Goal: Check status: Check status

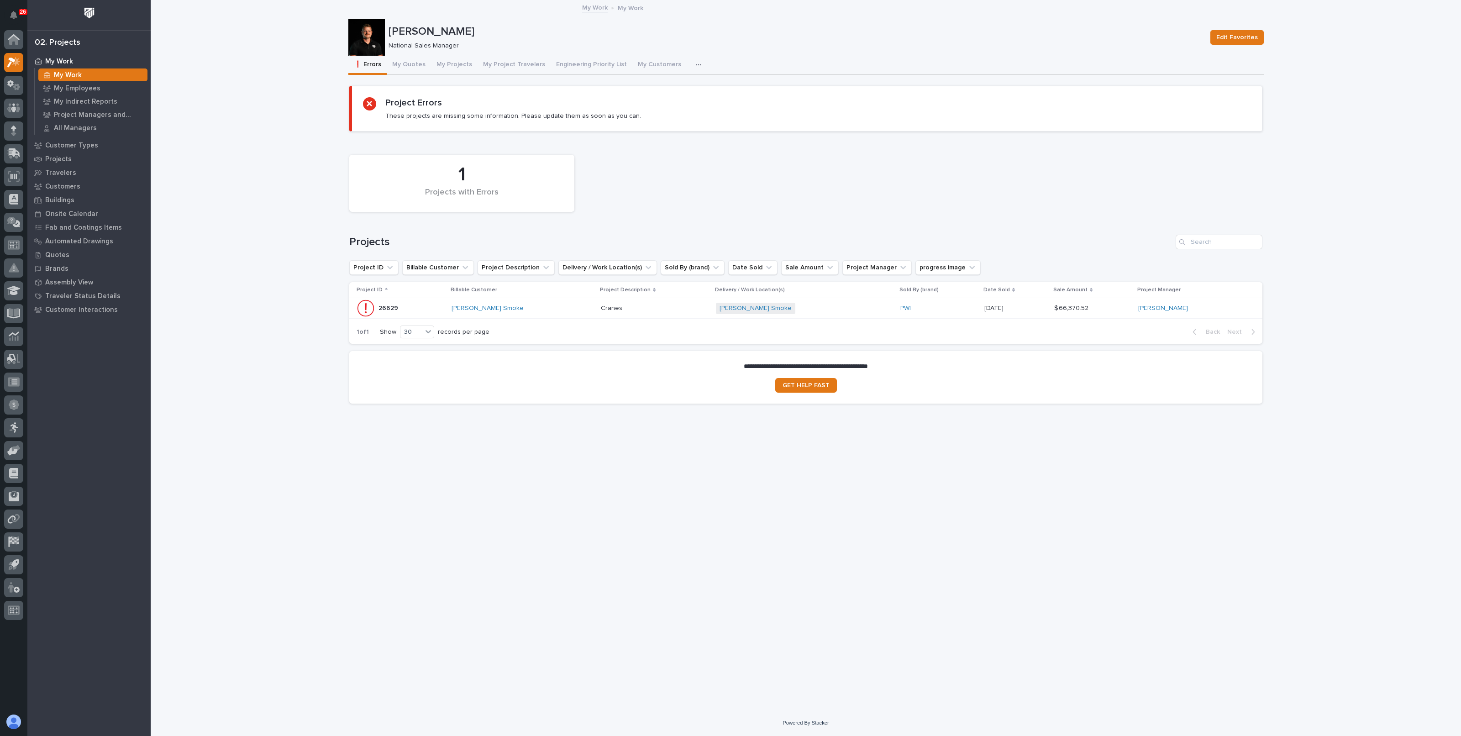
click at [292, 134] on div "Loading... Saving… Loading... Saving… [PERSON_NAME] Edit Favorites [PERSON_NAME…" at bounding box center [806, 355] width 1310 height 709
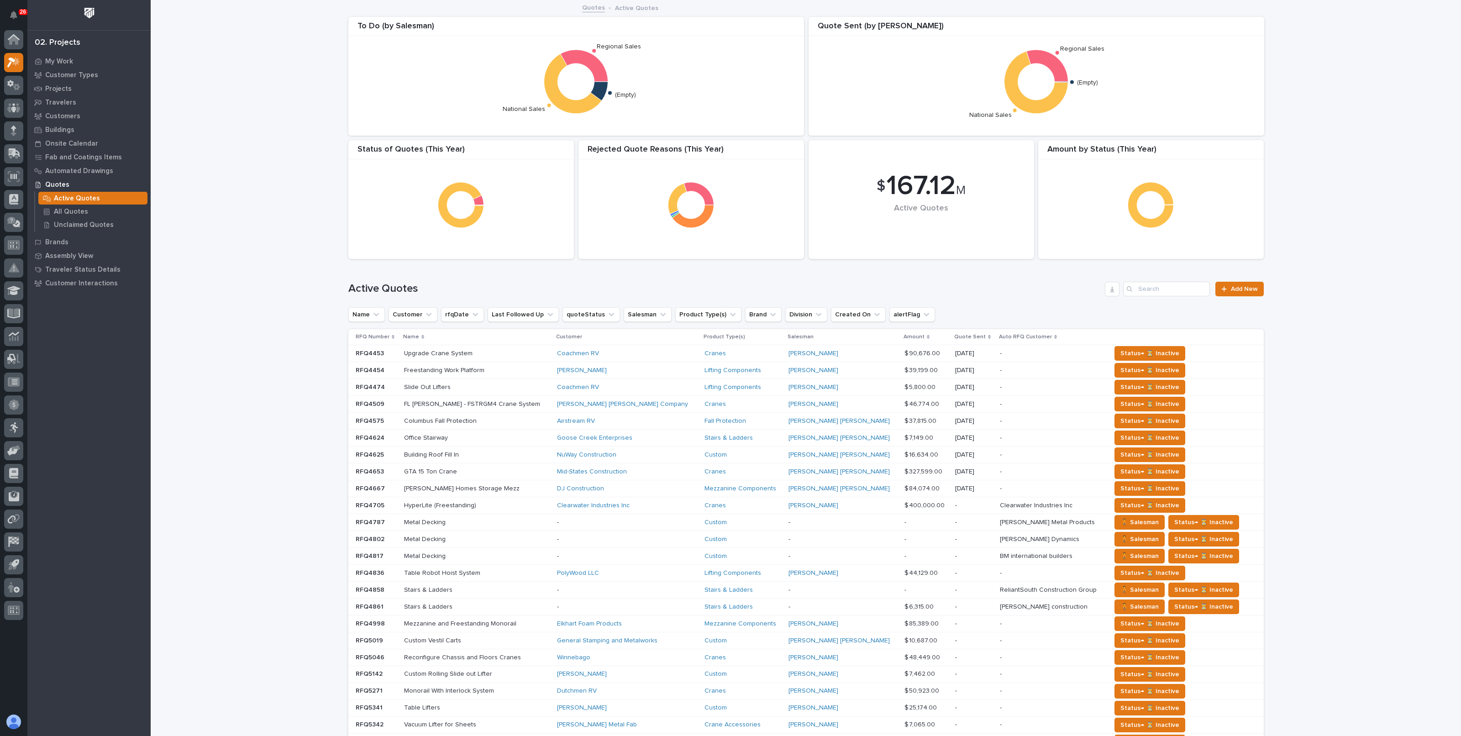
click at [284, 106] on div "Loading... Saving… Loading... Saving… $ 167.12 M Active Quotes Amount by Status…" at bounding box center [806, 465] width 1310 height 928
click at [16, 149] on icon at bounding box center [13, 153] width 13 height 10
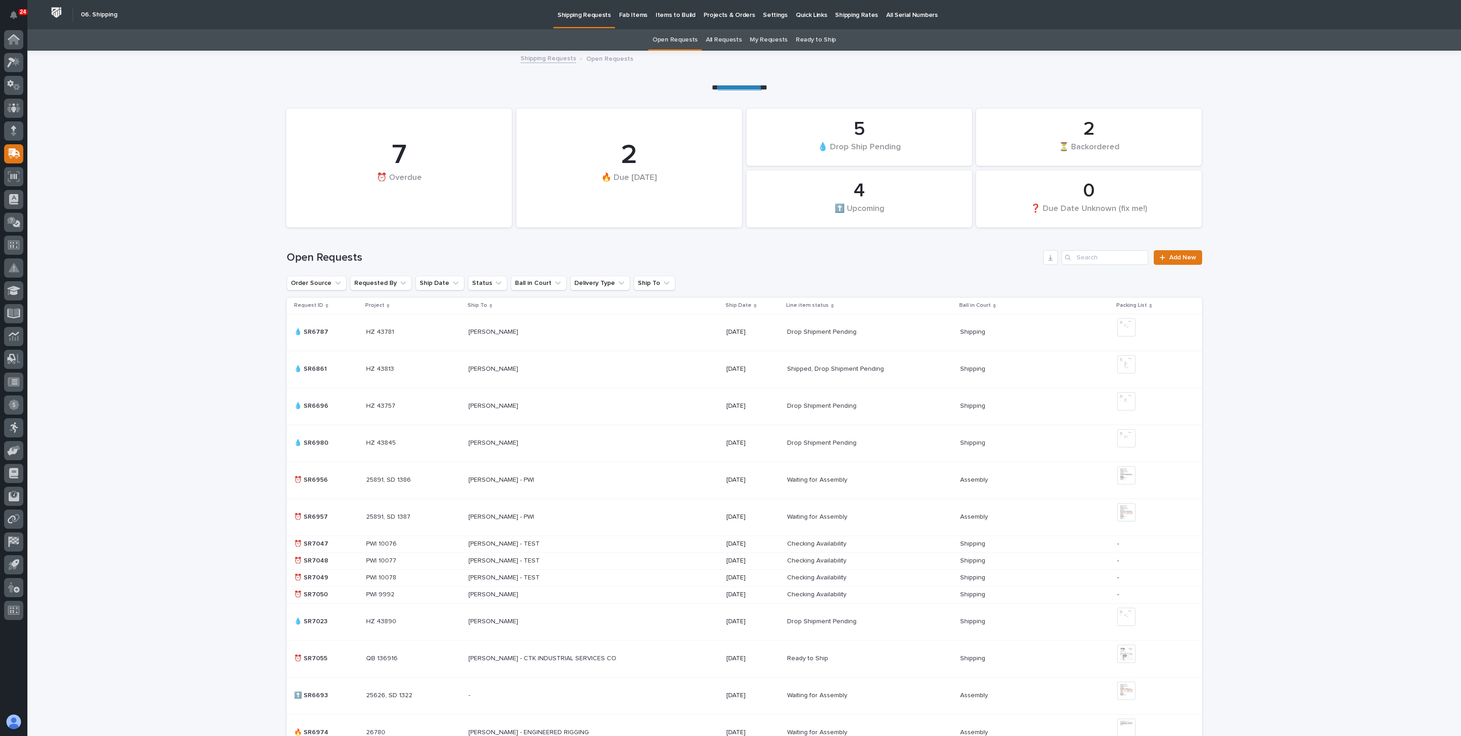
click at [717, 15] on p "Projects & Orders" at bounding box center [729, 9] width 52 height 19
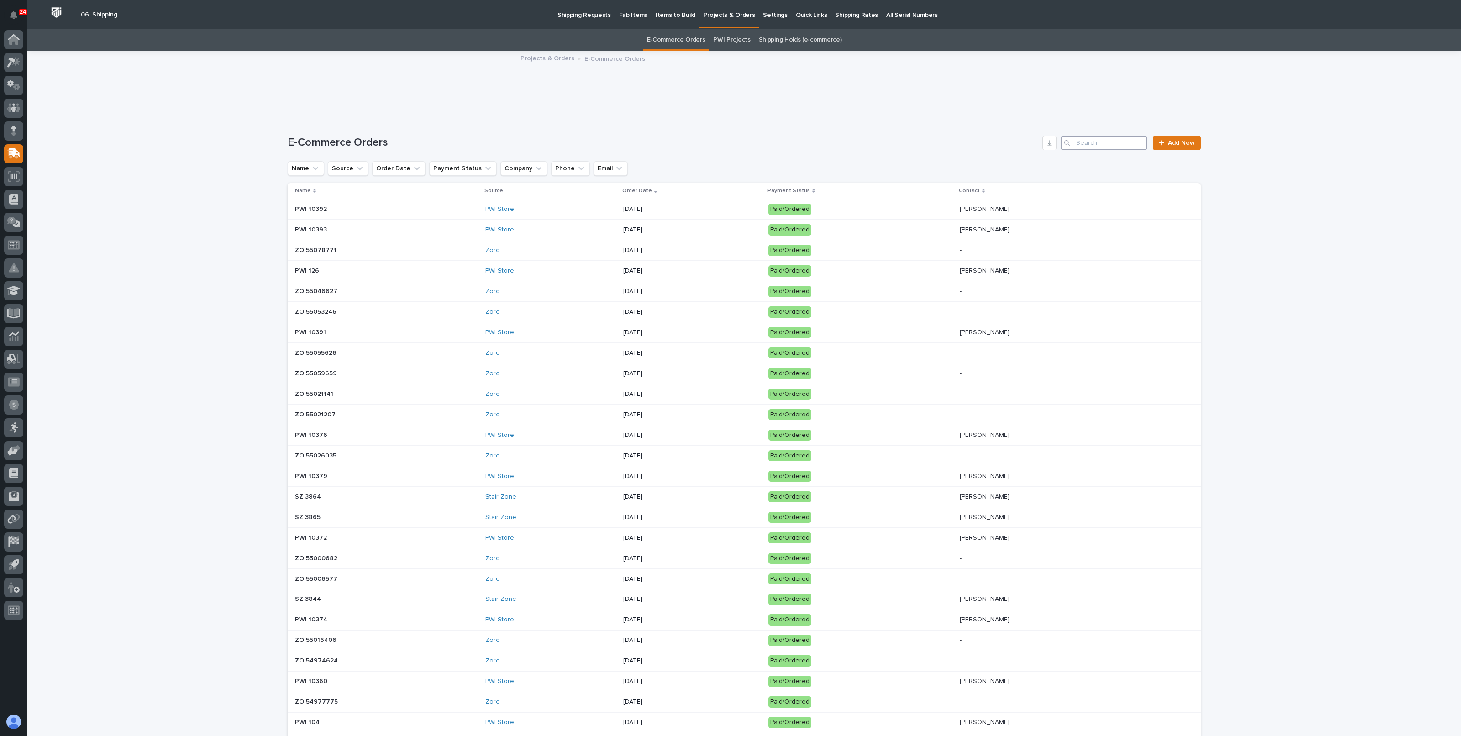
click at [1091, 136] on input "Search" at bounding box center [1103, 143] width 87 height 15
paste input "10372"
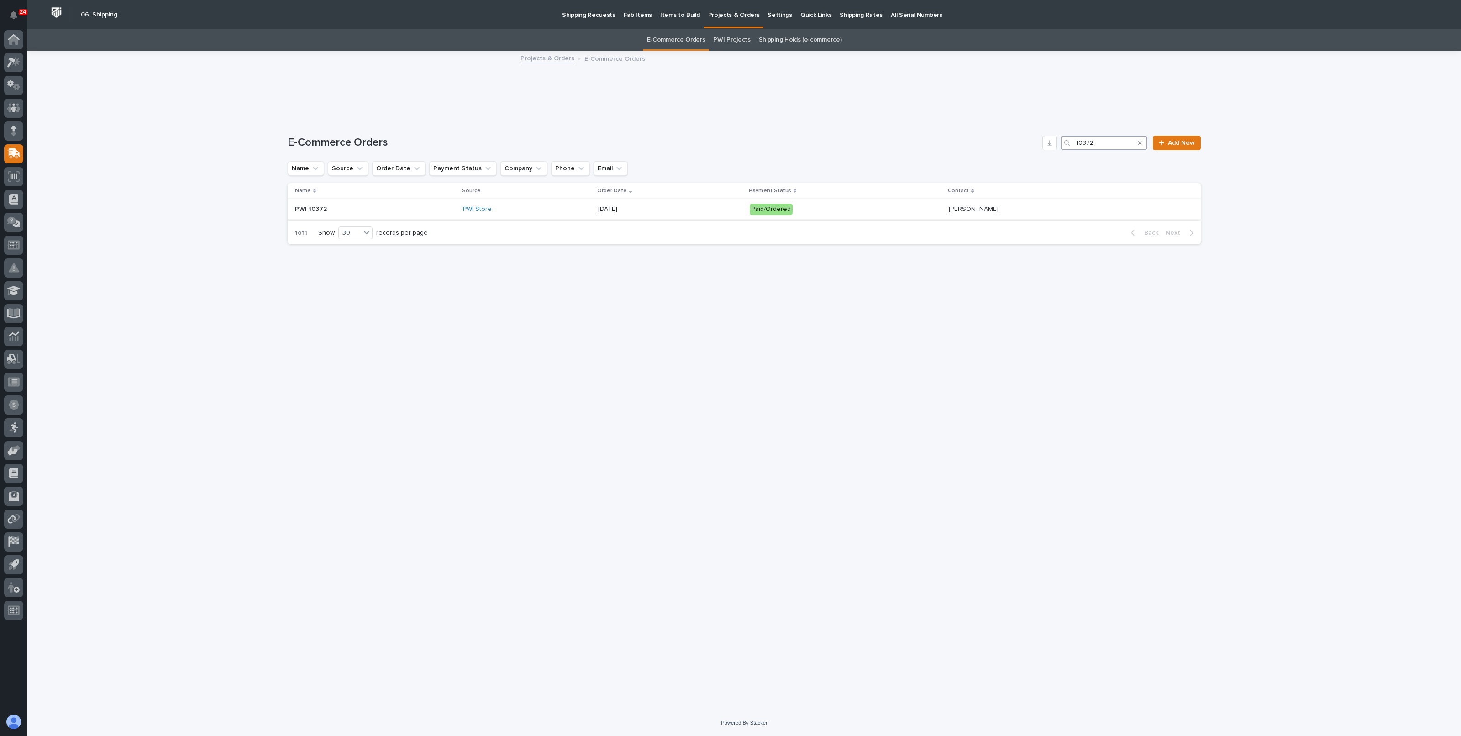
type input "10372"
click at [542, 207] on div "PWI Store" at bounding box center [527, 209] width 128 height 8
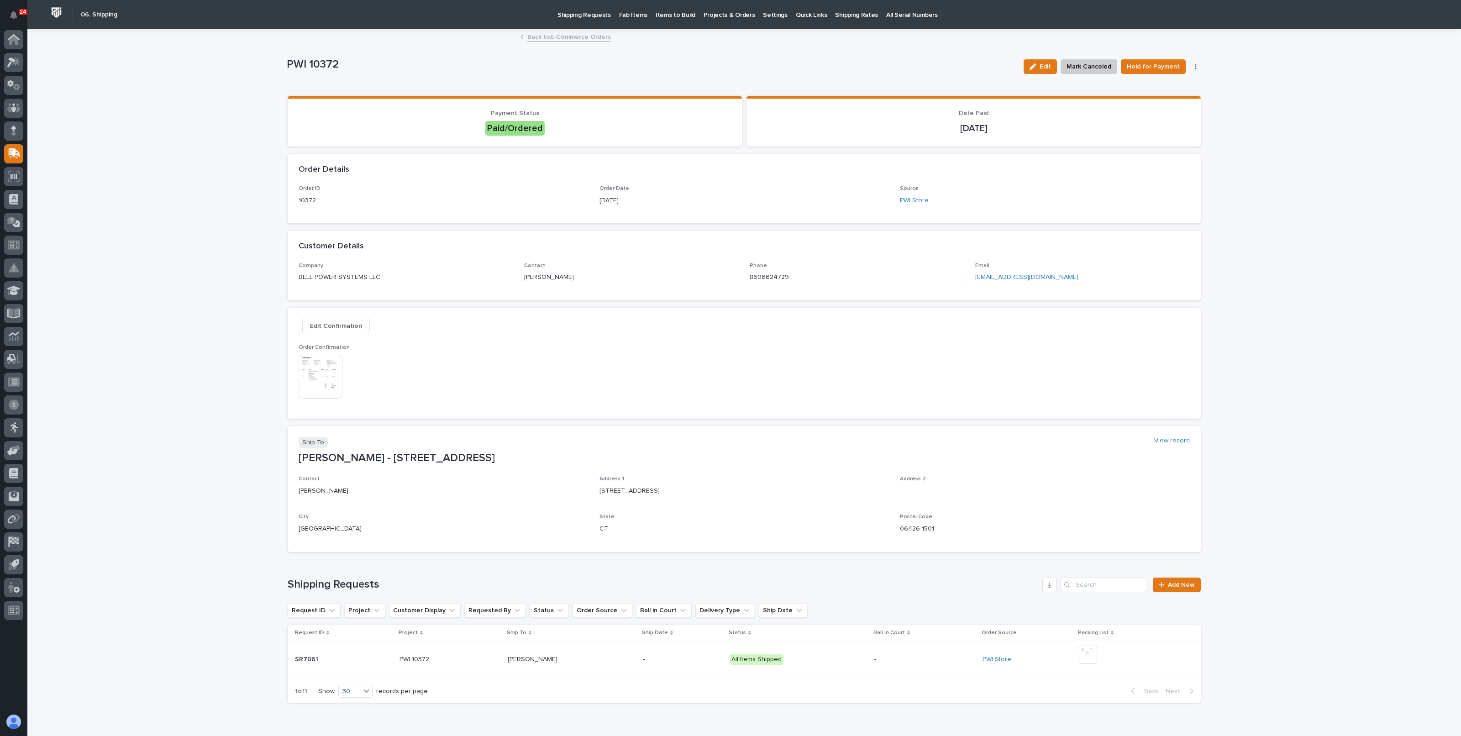
click at [302, 372] on img at bounding box center [321, 377] width 44 height 44
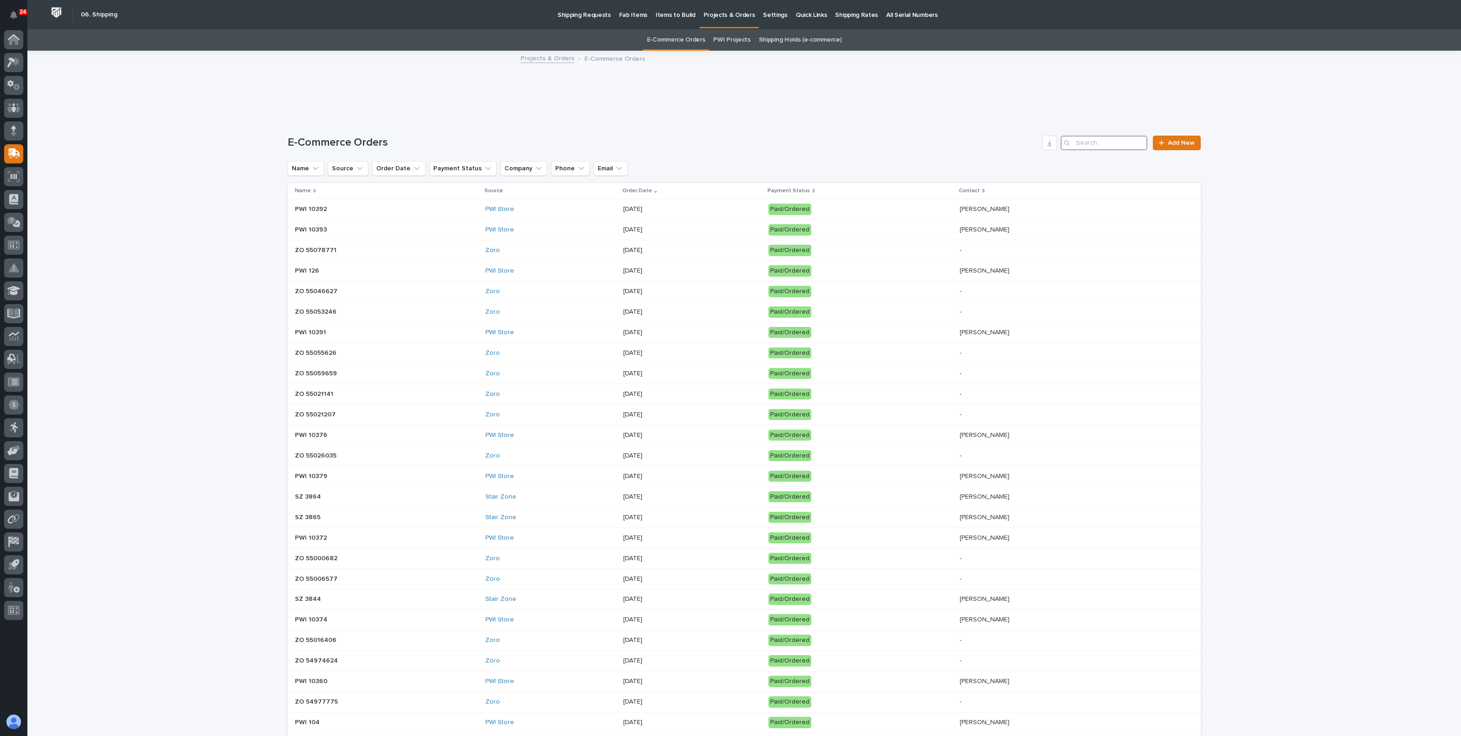
click at [1082, 141] on input "Search" at bounding box center [1103, 143] width 87 height 15
paste input "10372"
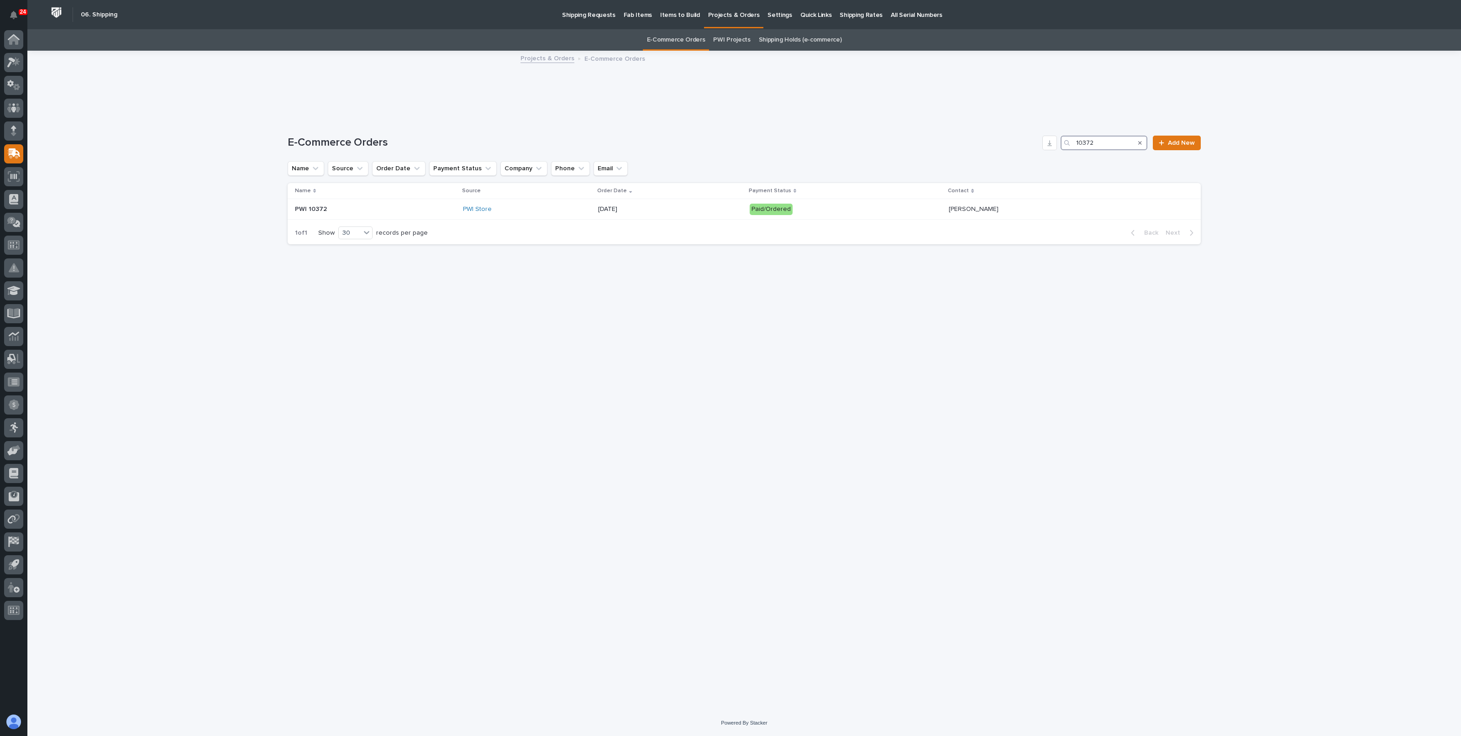
type input "10372"
click at [671, 220] on div "Name Source Order Date Payment Status Contact PWI 10372 PWI Store 09/17/2025 Pa…" at bounding box center [744, 202] width 913 height 38
click at [674, 205] on p "09/17/2025" at bounding box center [670, 209] width 144 height 8
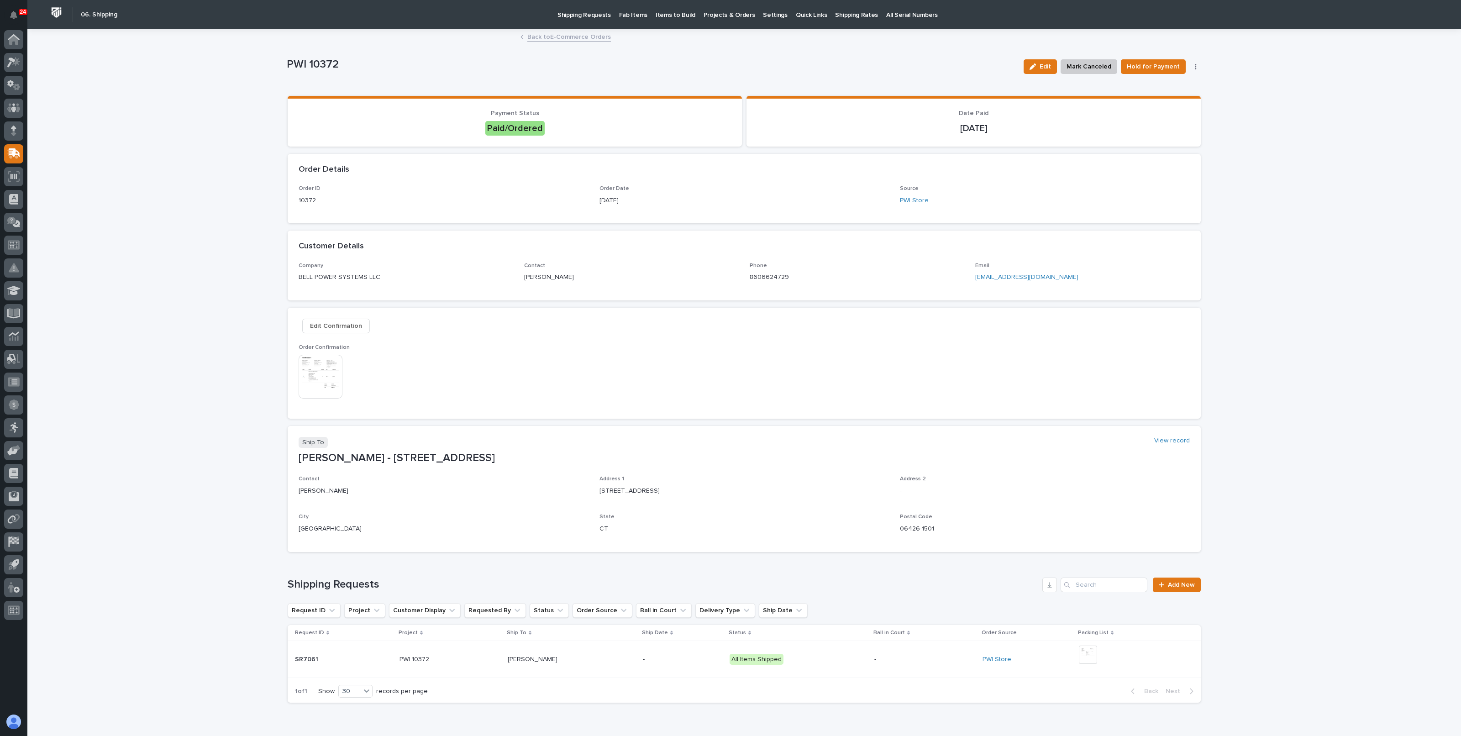
click at [322, 372] on img at bounding box center [321, 377] width 44 height 44
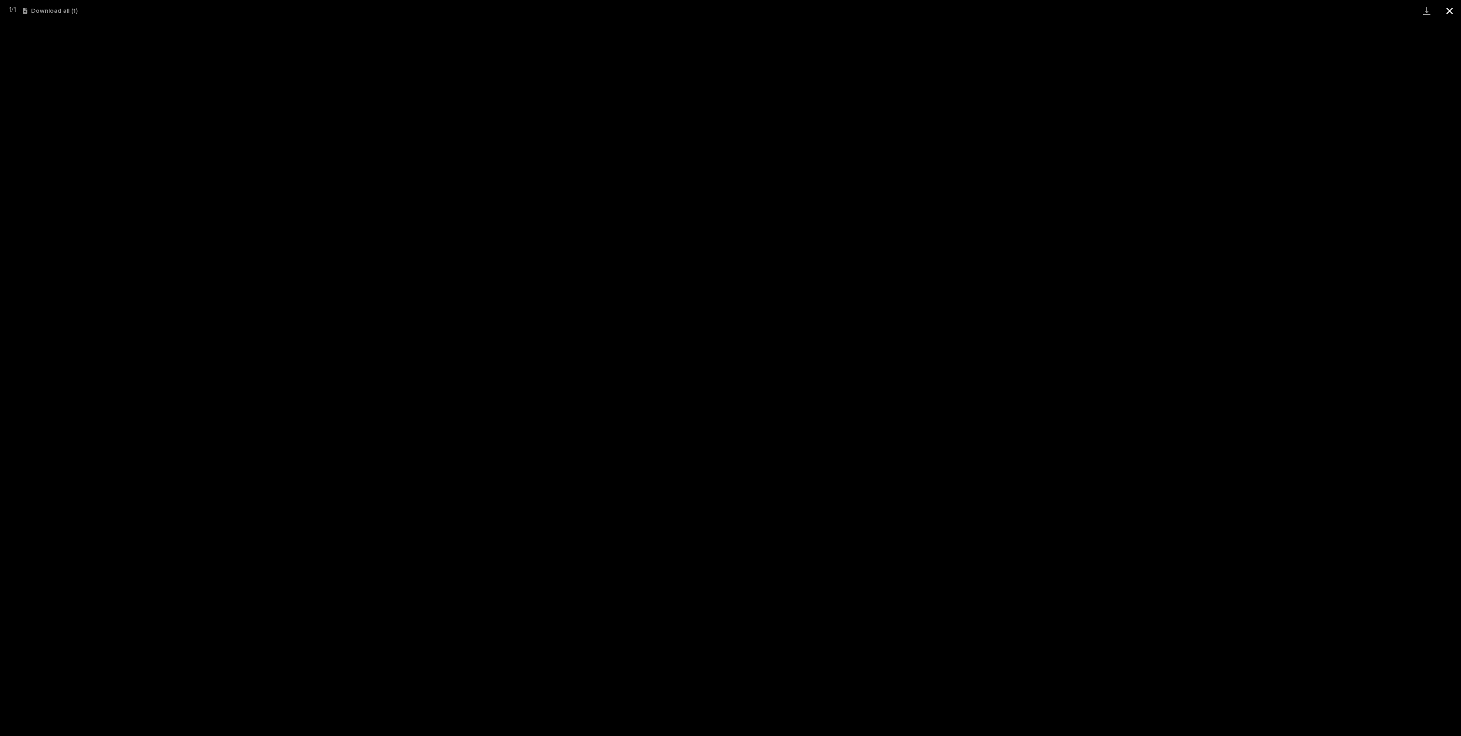
click at [1447, 9] on button "Close gallery" at bounding box center [1449, 10] width 23 height 21
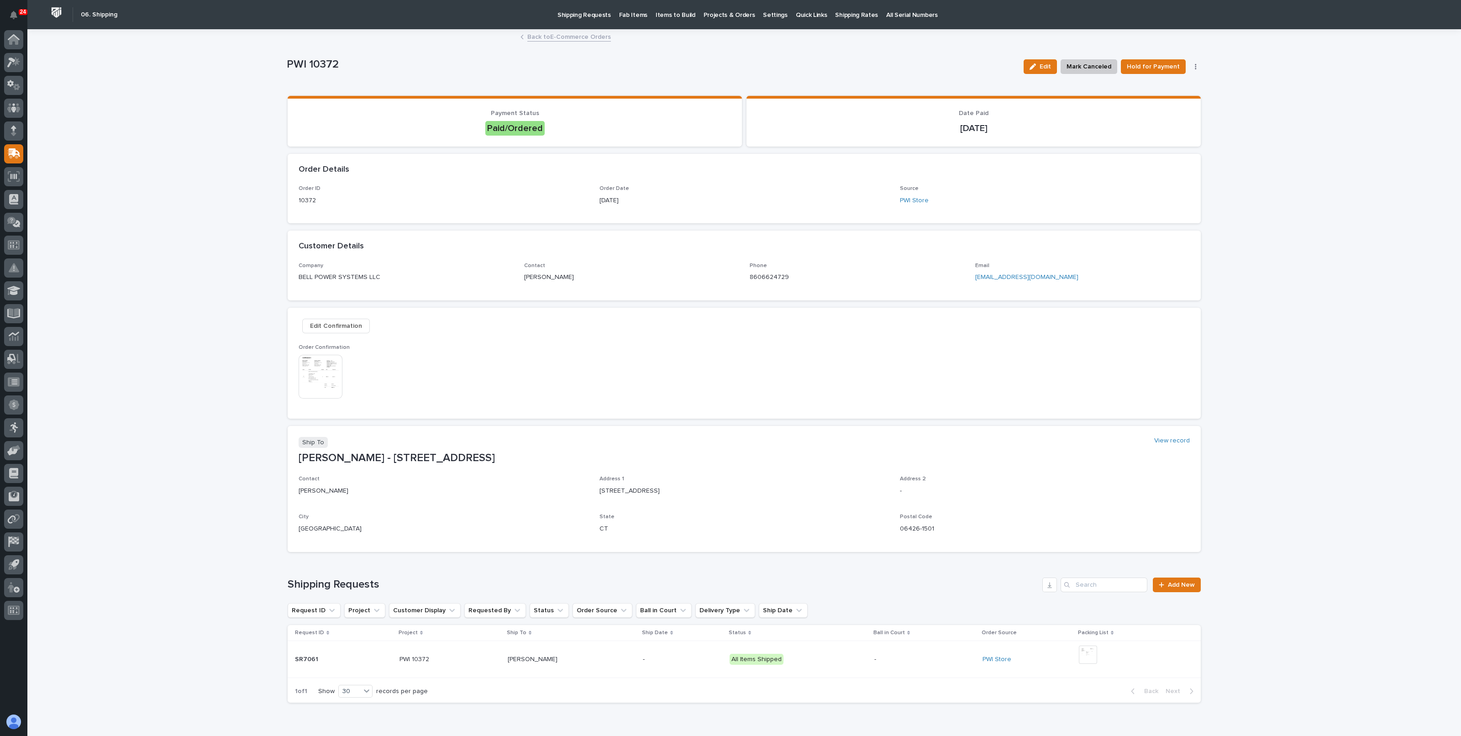
click at [174, 134] on div "Loading... Saving… Loading... Saving… PWI 10372 Edit Mark Canceled Hold for Pay…" at bounding box center [743, 392] width 1433 height 725
click at [324, 378] on img at bounding box center [321, 377] width 44 height 44
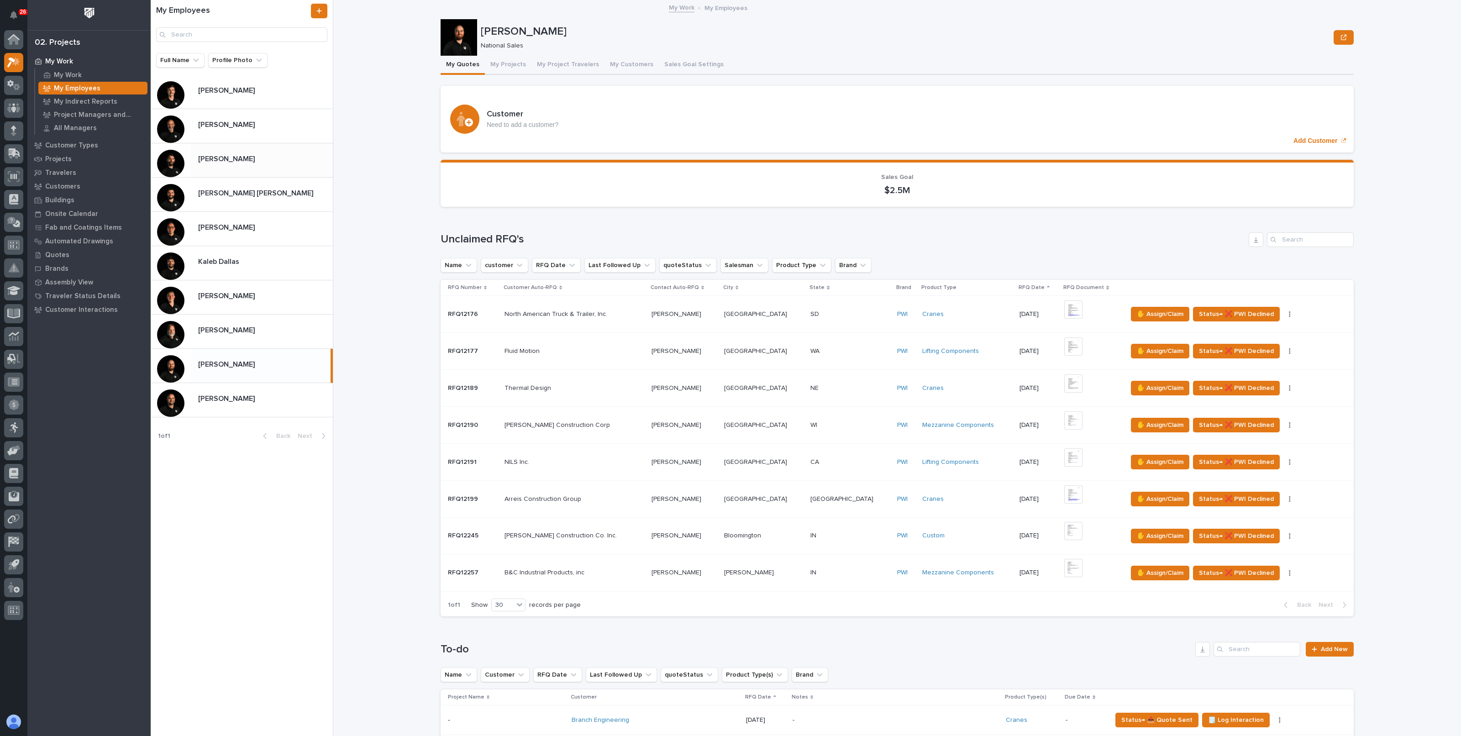
click at [238, 161] on p "Cole Ziegler" at bounding box center [227, 158] width 58 height 10
click at [503, 65] on button "My Projects" at bounding box center [508, 65] width 47 height 19
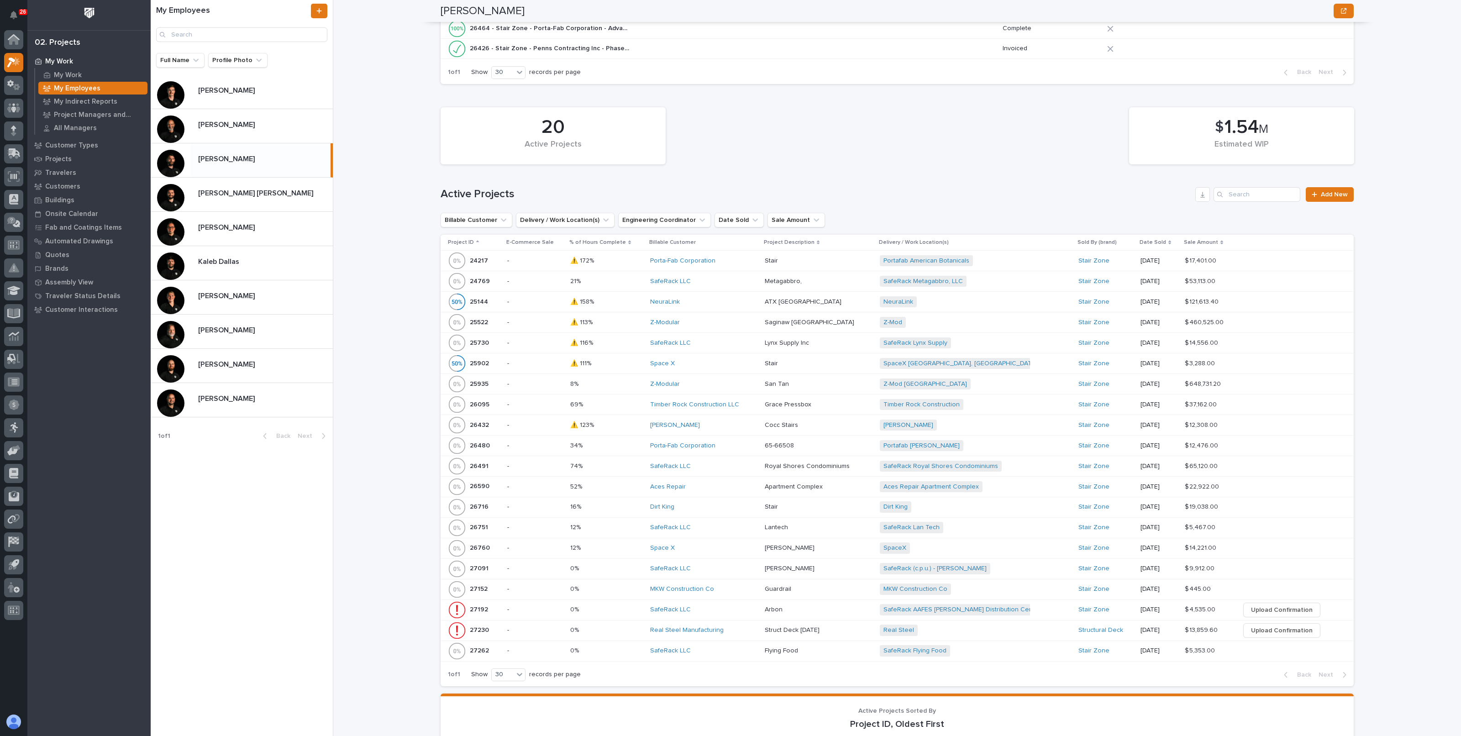
scroll to position [342, 0]
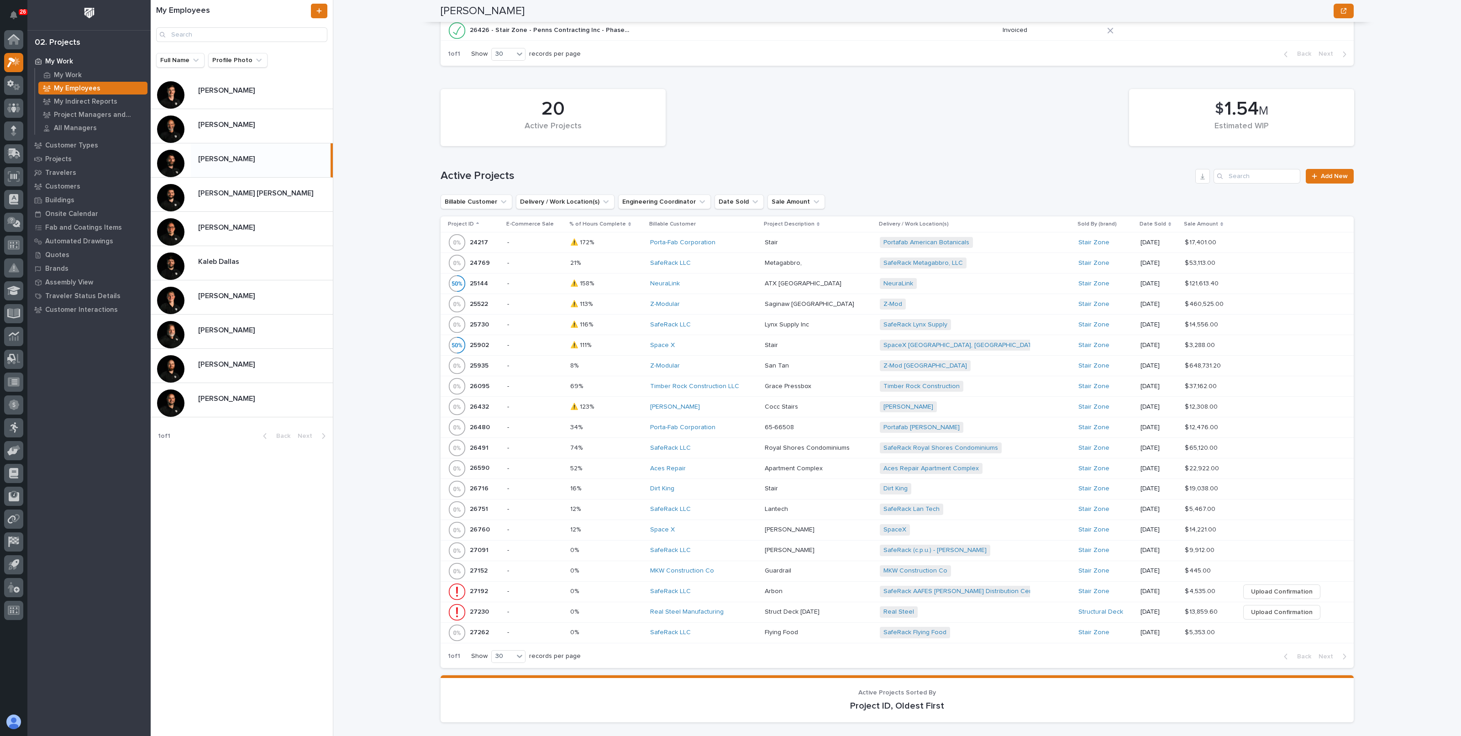
click at [630, 383] on p at bounding box center [606, 387] width 73 height 8
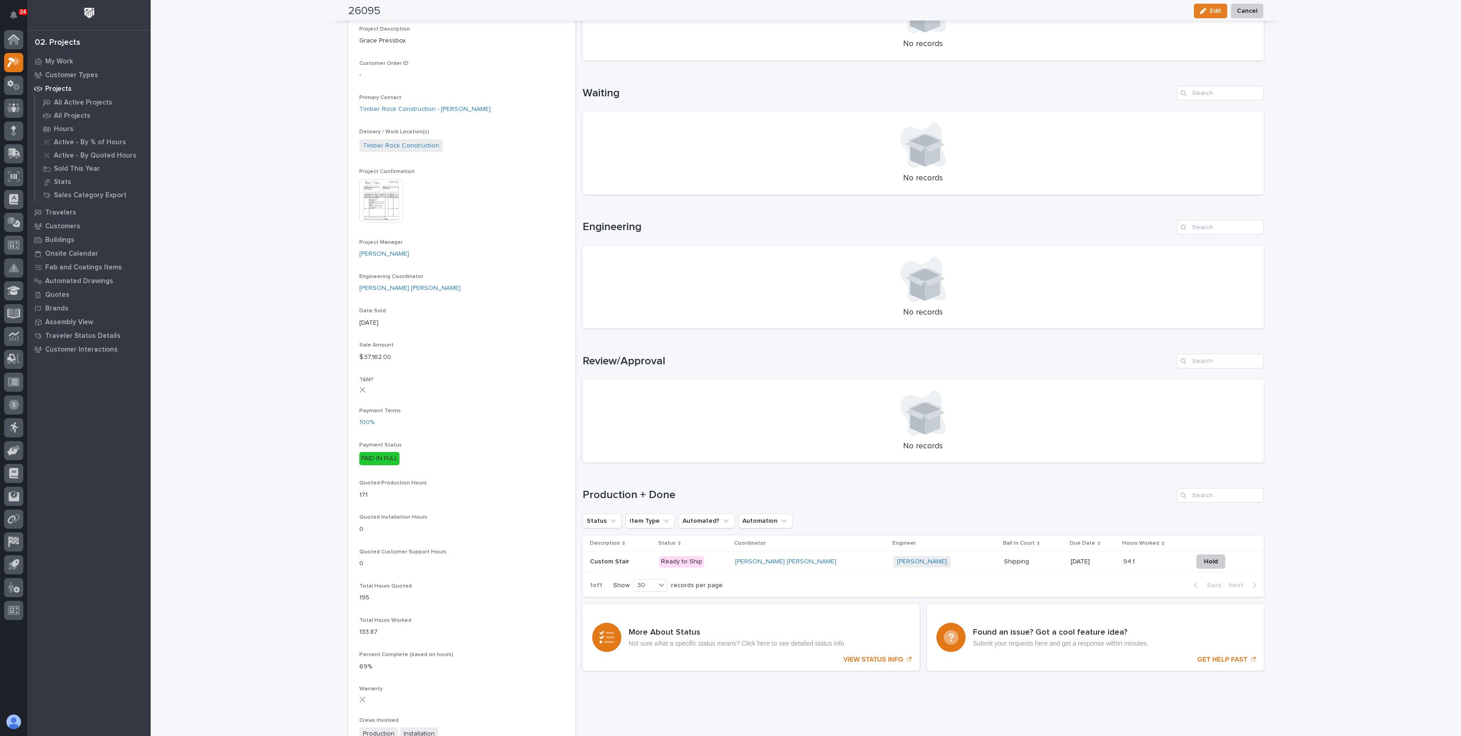
scroll to position [399, 0]
